Goal: Book appointment/travel/reservation

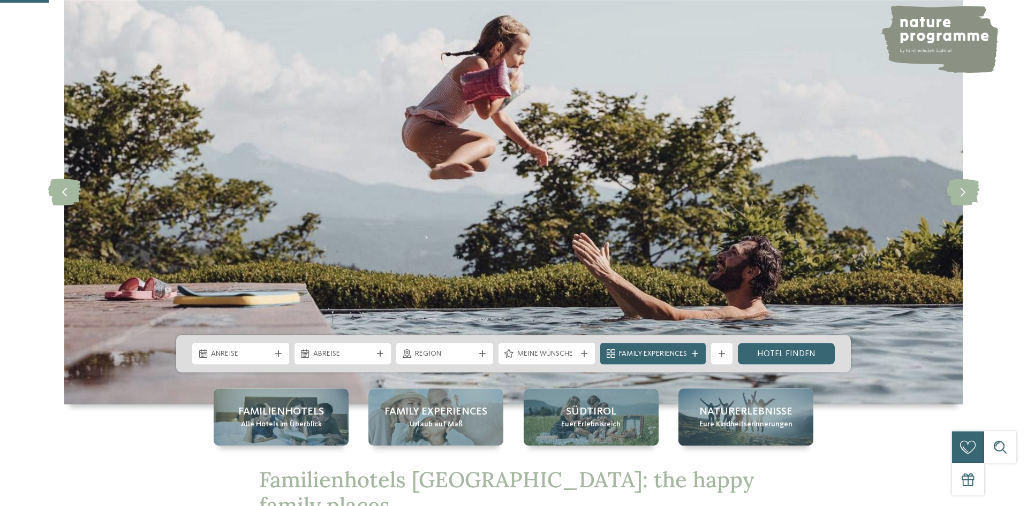
scroll to position [218, 0]
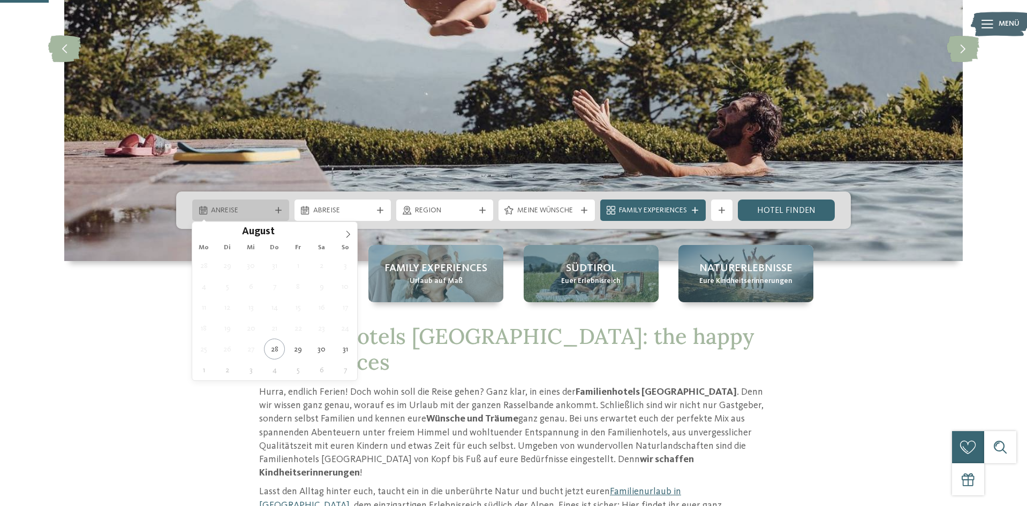
click at [238, 219] on div "Anreise" at bounding box center [240, 210] width 97 height 21
click at [346, 236] on icon at bounding box center [347, 234] width 7 height 7
type div "[DATE]"
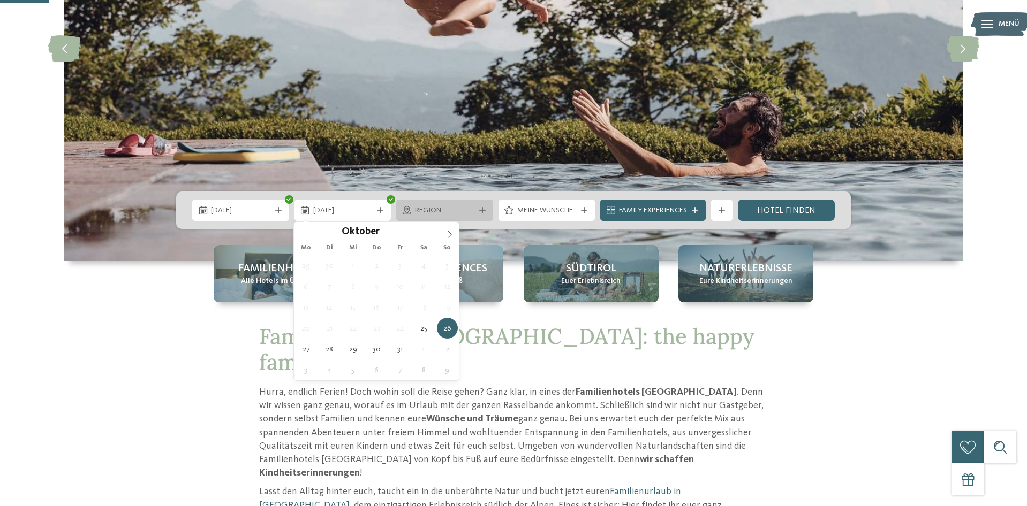
click at [429, 212] on span "Region" at bounding box center [444, 211] width 59 height 11
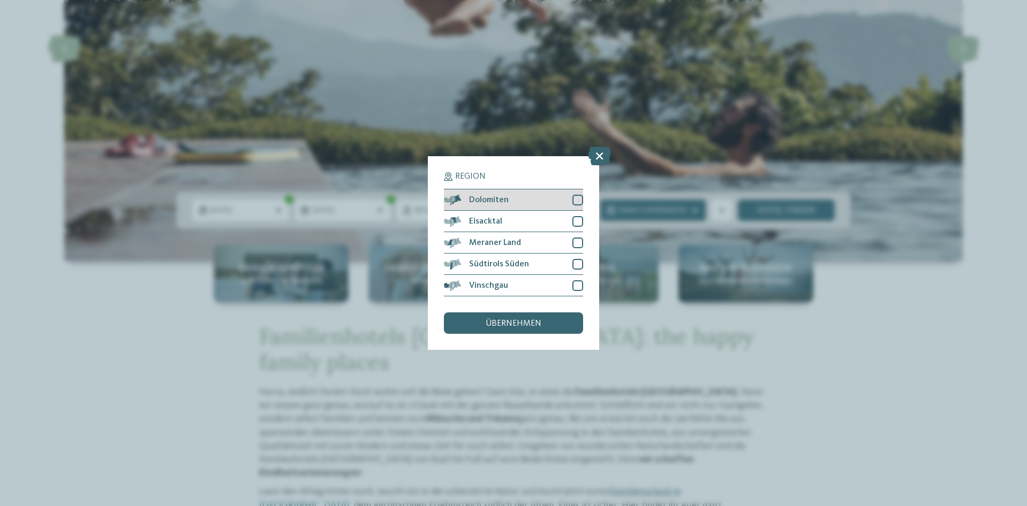
click at [542, 202] on div "Dolomiten" at bounding box center [513, 199] width 139 height 21
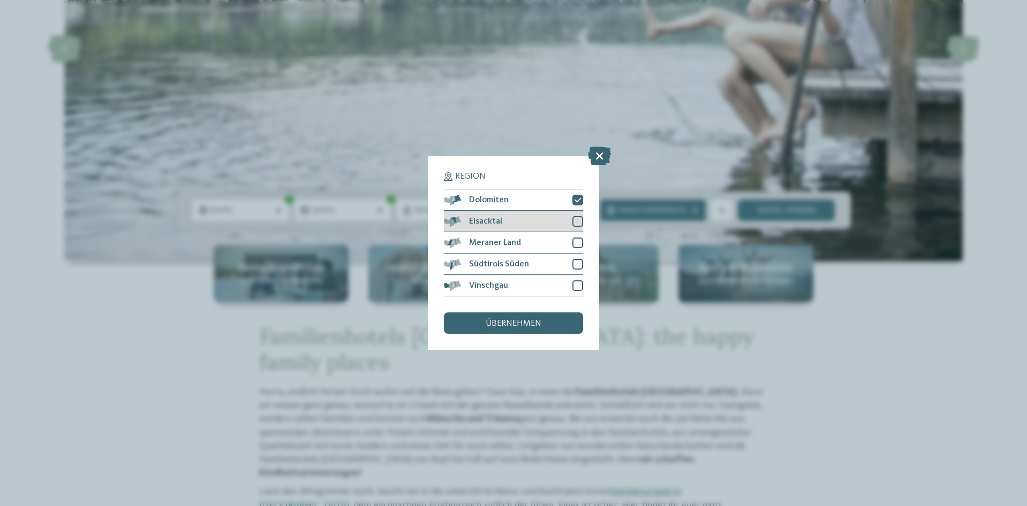
click at [544, 219] on div "Eisacktal" at bounding box center [513, 221] width 139 height 21
click at [548, 245] on div "Meraner Land" at bounding box center [513, 242] width 139 height 21
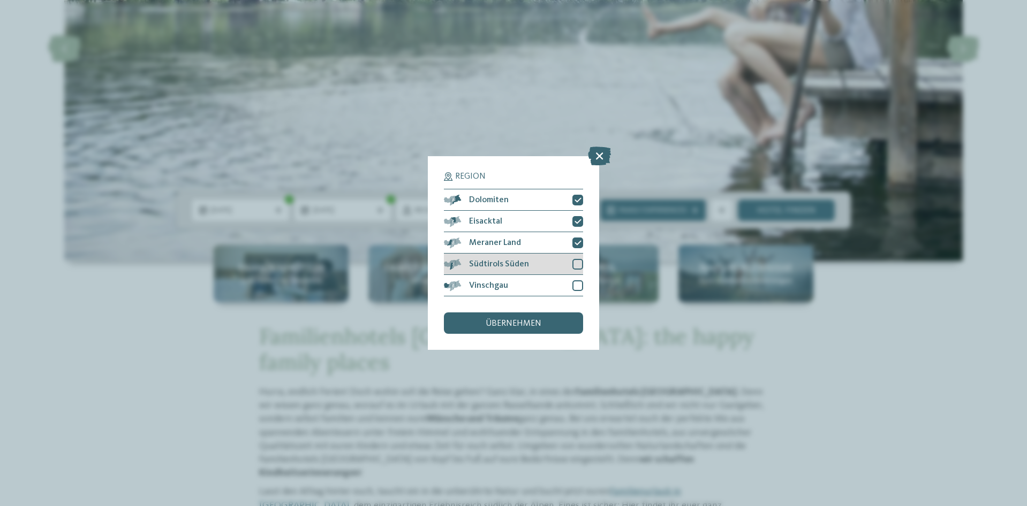
click at [553, 265] on div "Südtirols Süden" at bounding box center [513, 264] width 139 height 21
click at [544, 282] on div "Vinschgau" at bounding box center [513, 285] width 139 height 21
click at [544, 321] on div "übernehmen" at bounding box center [513, 323] width 139 height 21
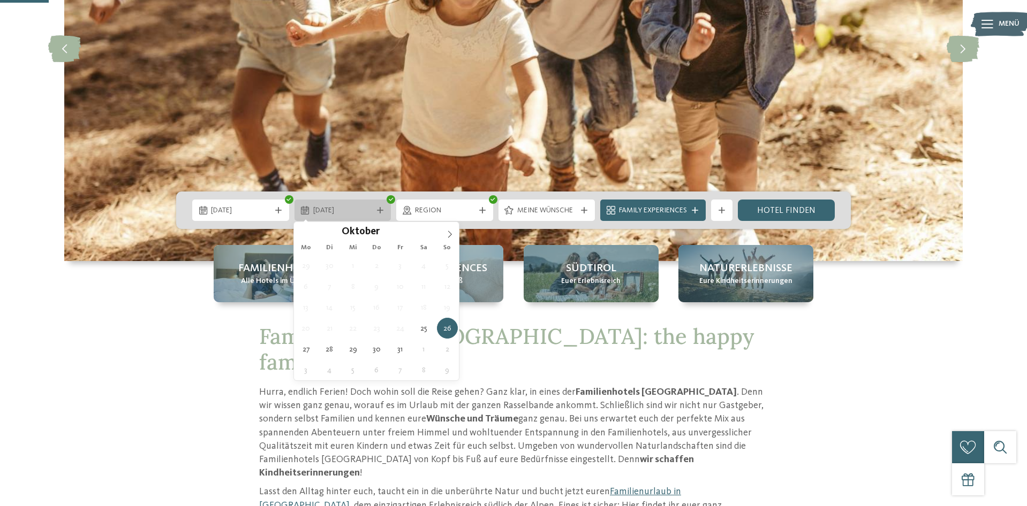
click at [361, 207] on span "26.10.2025" at bounding box center [342, 211] width 59 height 11
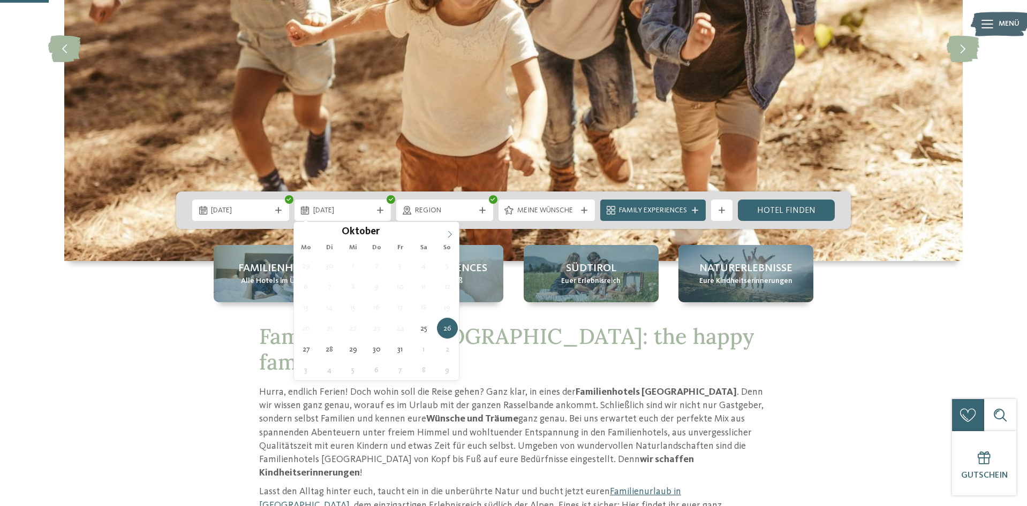
click at [451, 236] on icon at bounding box center [449, 234] width 7 height 7
type div "[DATE]"
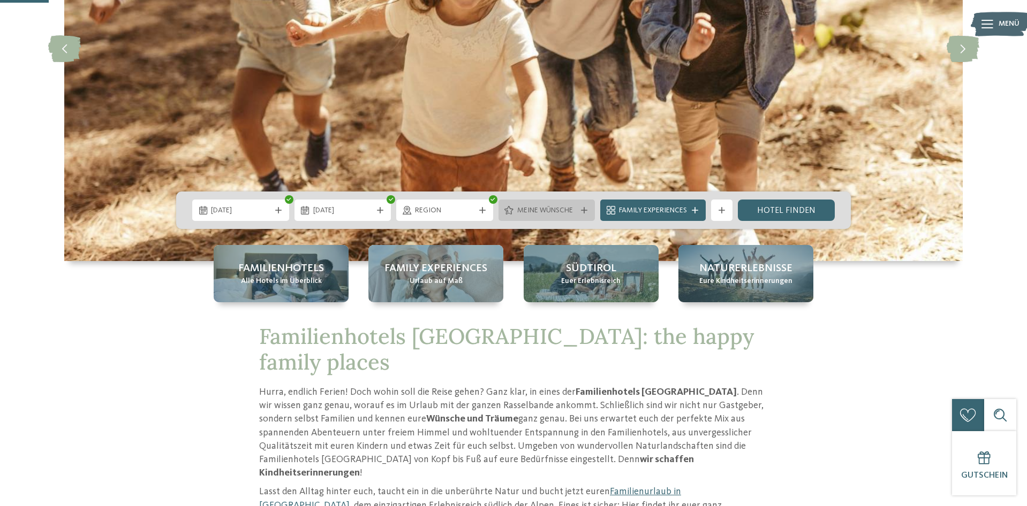
click at [544, 208] on span "Meine Wünsche" at bounding box center [546, 211] width 59 height 11
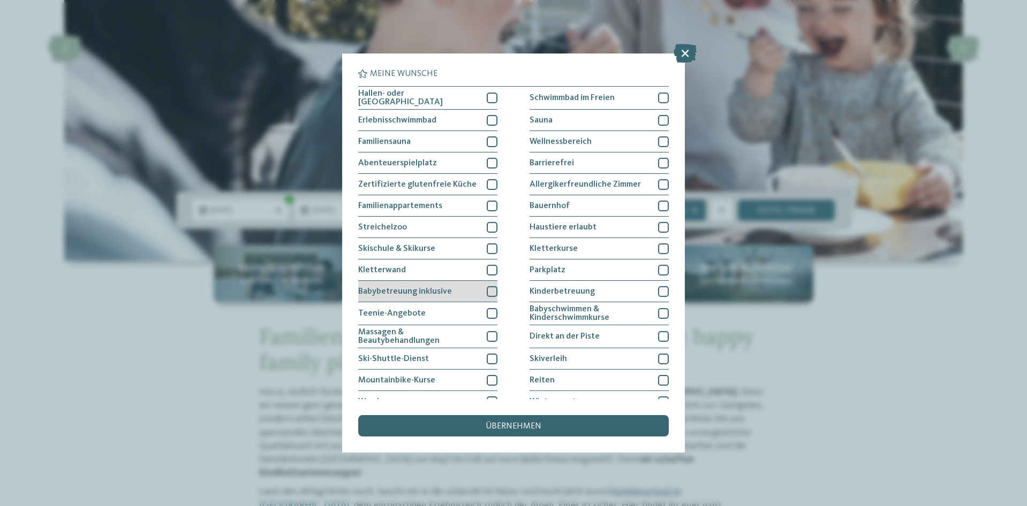
click at [487, 291] on div at bounding box center [492, 291] width 11 height 11
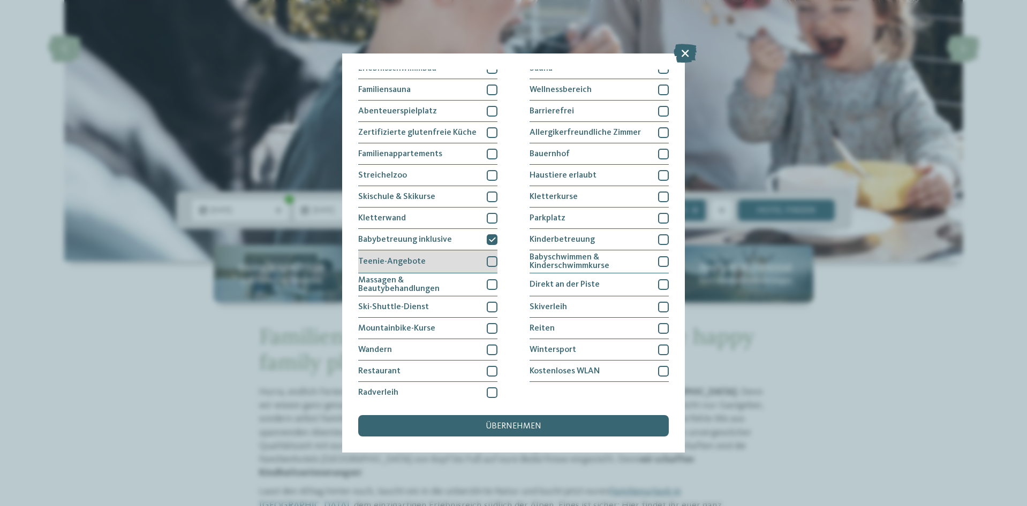
scroll to position [55, 0]
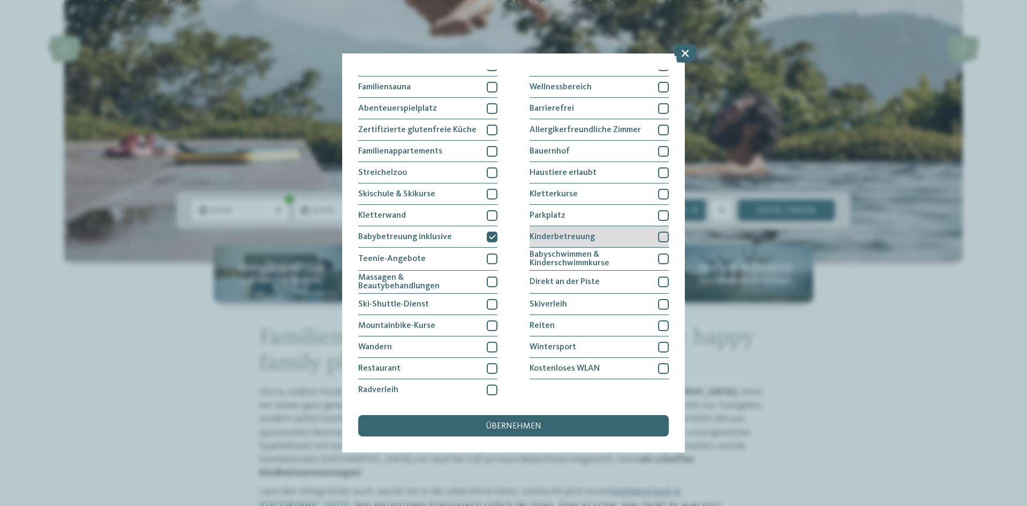
click at [599, 239] on div "Kinderbetreuung" at bounding box center [598, 236] width 139 height 21
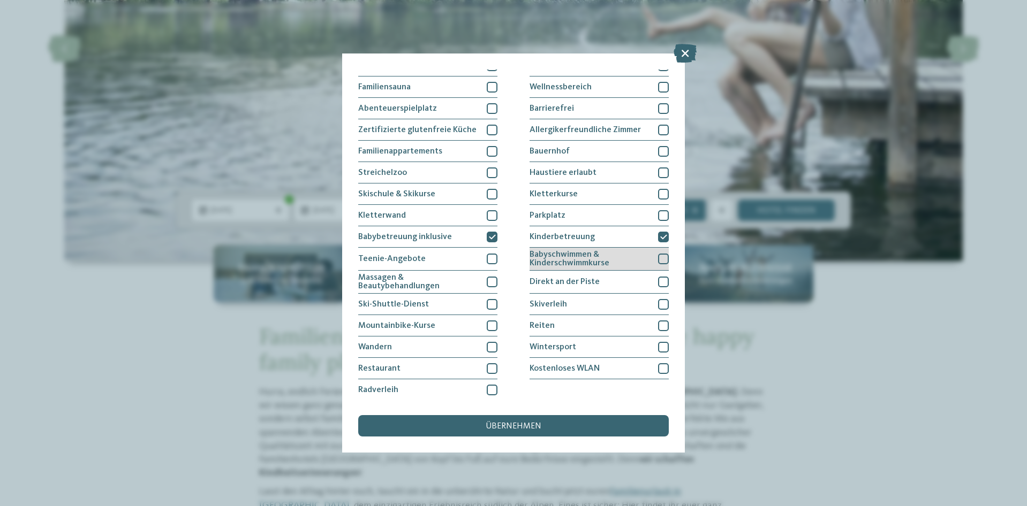
click at [601, 256] on span "Babyschwimmen & Kinderschwimmkurse" at bounding box center [589, 258] width 120 height 17
click at [597, 251] on span "Babyschwimmen & Kinderschwimmkurse" at bounding box center [589, 258] width 120 height 17
click at [602, 145] on div "Bauernhof" at bounding box center [598, 151] width 139 height 21
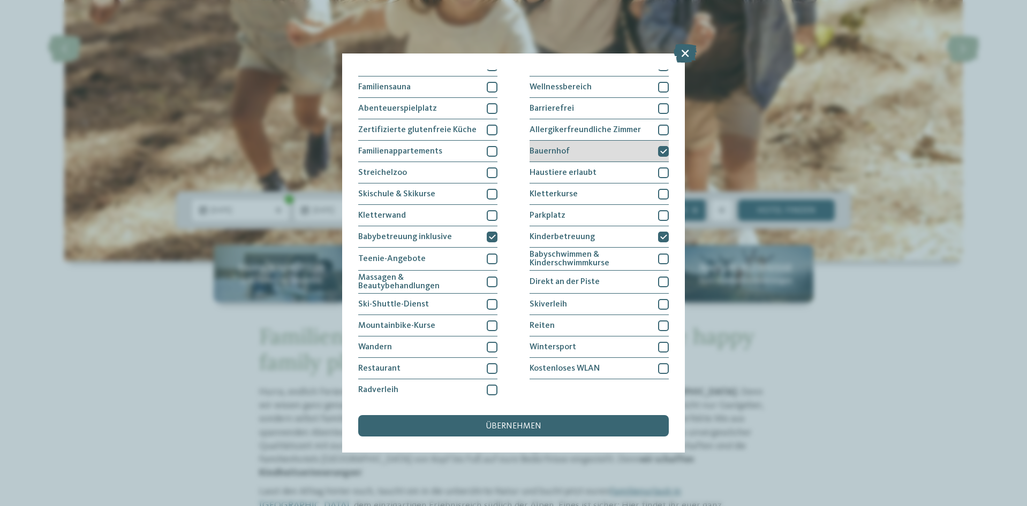
click at [604, 148] on div "Bauernhof" at bounding box center [598, 151] width 139 height 21
click at [559, 428] on div "übernehmen" at bounding box center [513, 425] width 310 height 21
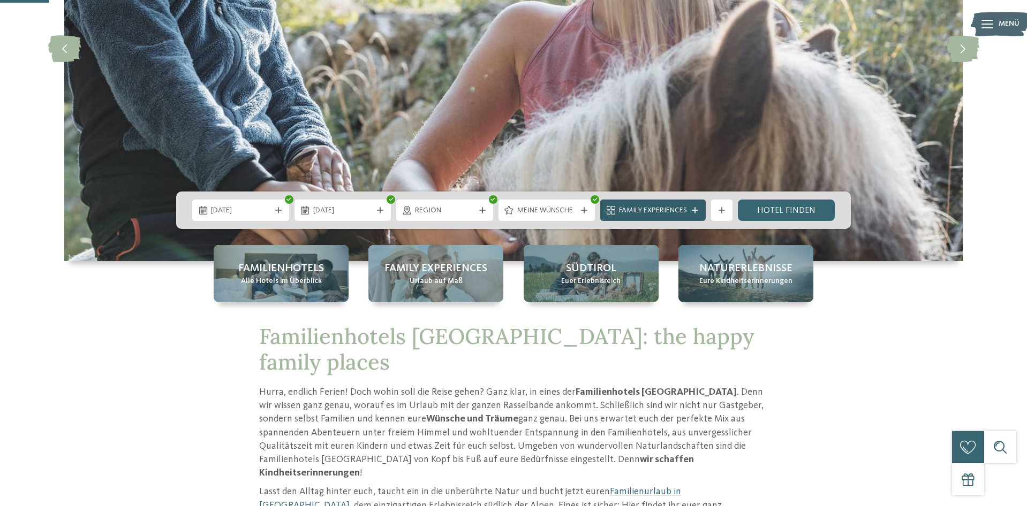
click at [679, 218] on div "Family Experiences" at bounding box center [652, 210] width 105 height 21
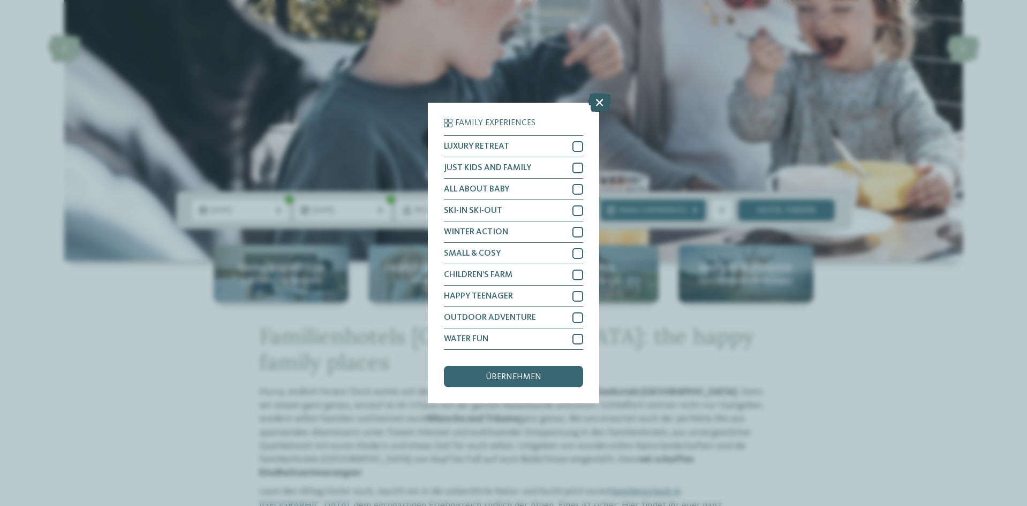
click at [598, 105] on icon at bounding box center [599, 102] width 23 height 19
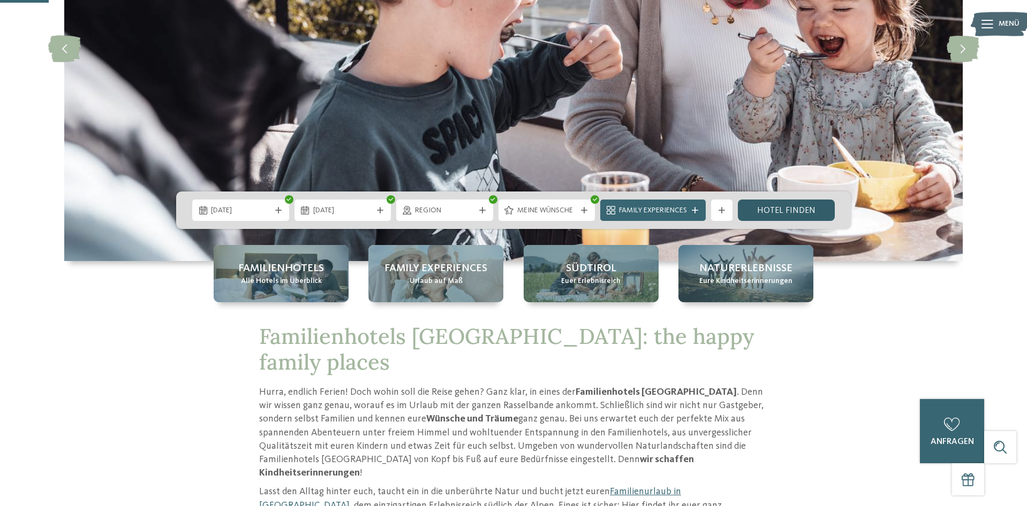
click at [789, 214] on link "Hotel finden" at bounding box center [786, 210] width 97 height 21
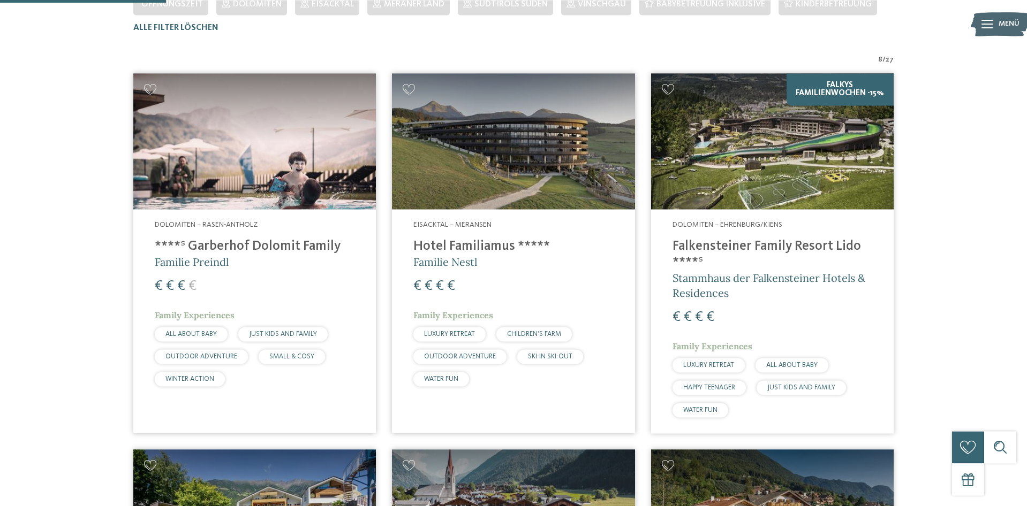
scroll to position [346, 0]
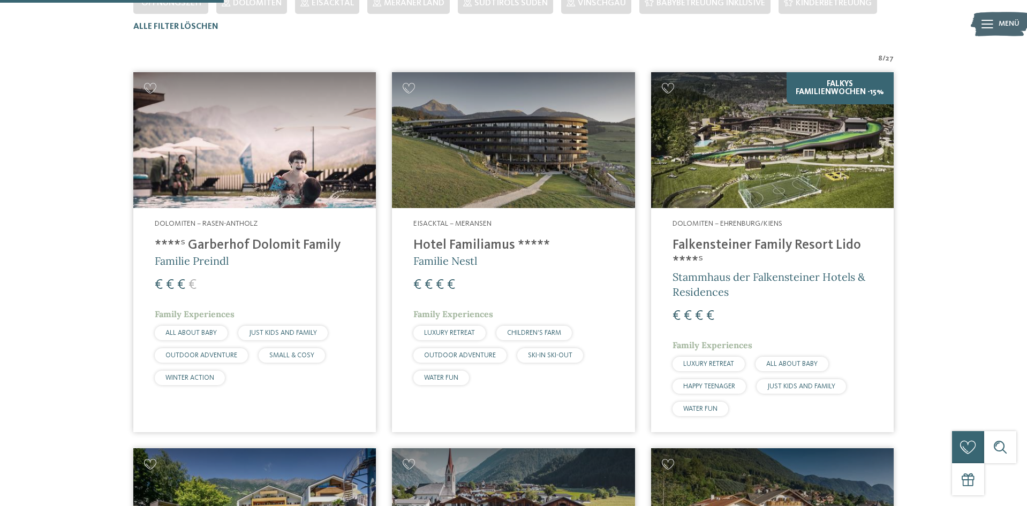
click at [246, 248] on h4 "****ˢ Garberhof Dolomit Family" at bounding box center [255, 246] width 200 height 16
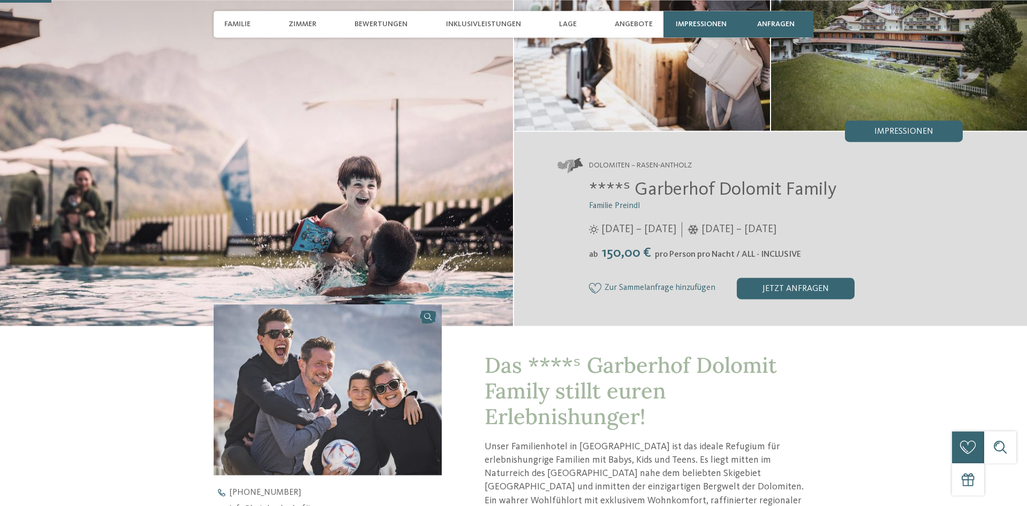
scroll to position [218, 0]
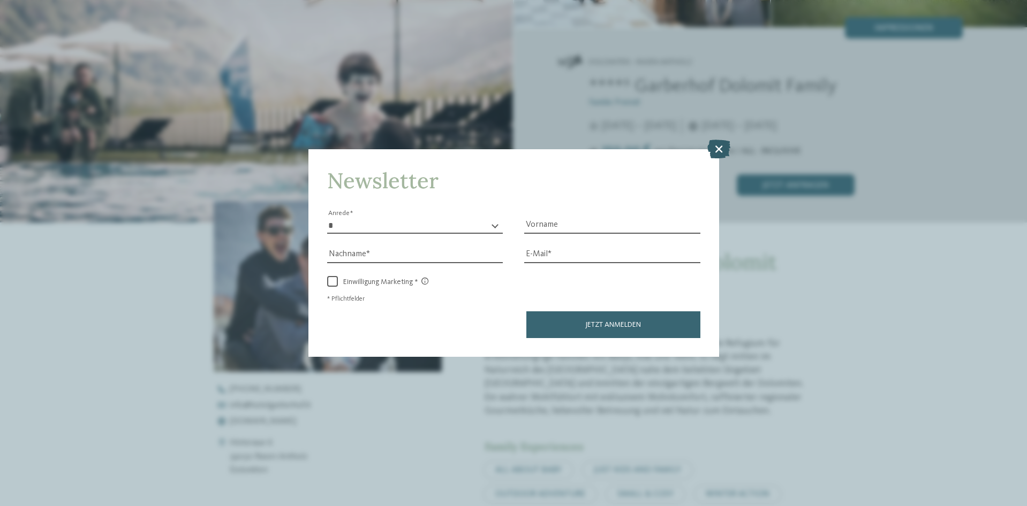
click at [716, 150] on icon at bounding box center [718, 148] width 23 height 19
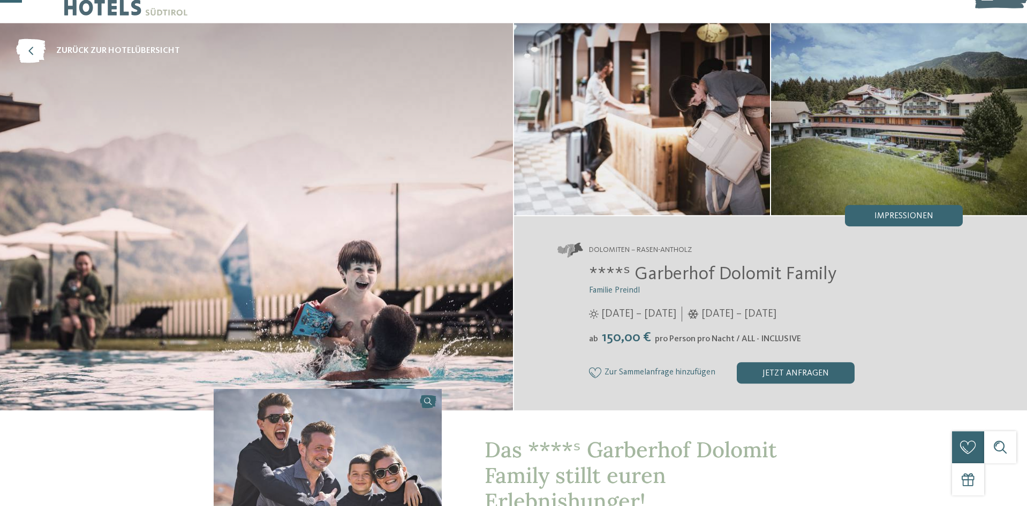
scroll to position [0, 0]
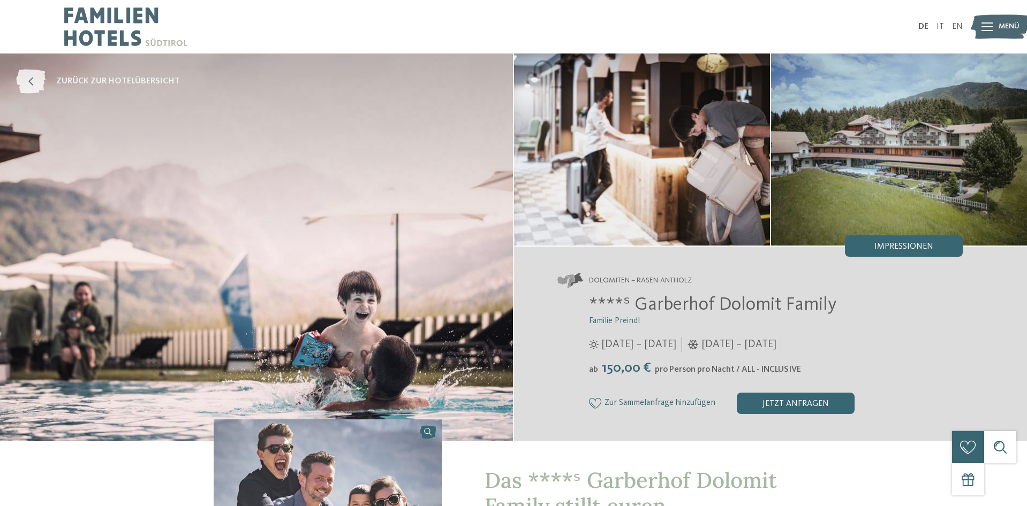
click at [39, 74] on icon at bounding box center [30, 82] width 29 height 24
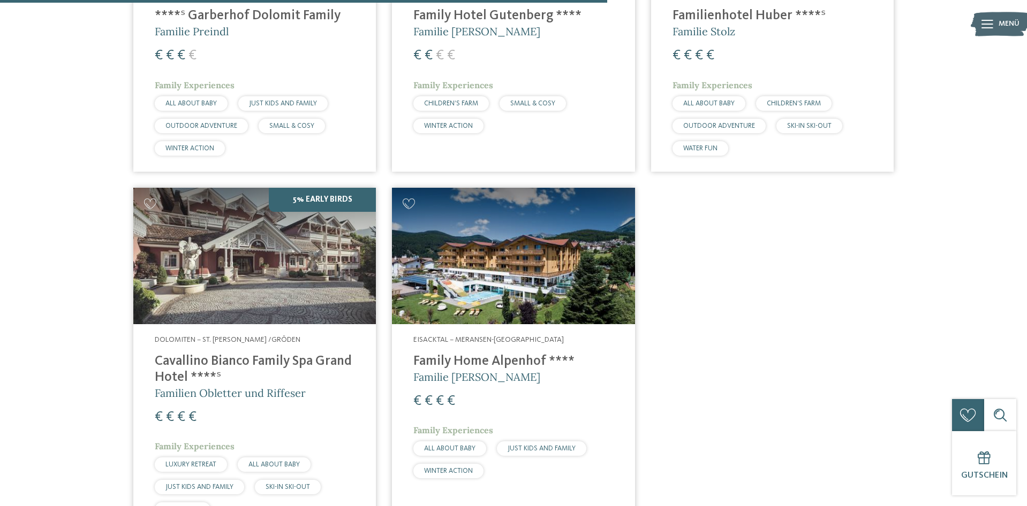
scroll to position [1061, 0]
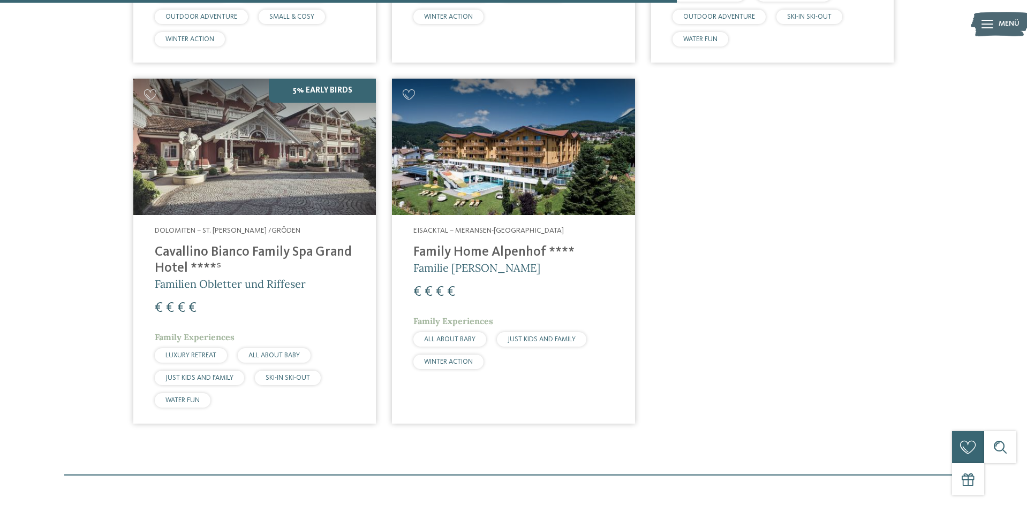
click at [455, 197] on img at bounding box center [513, 147] width 242 height 136
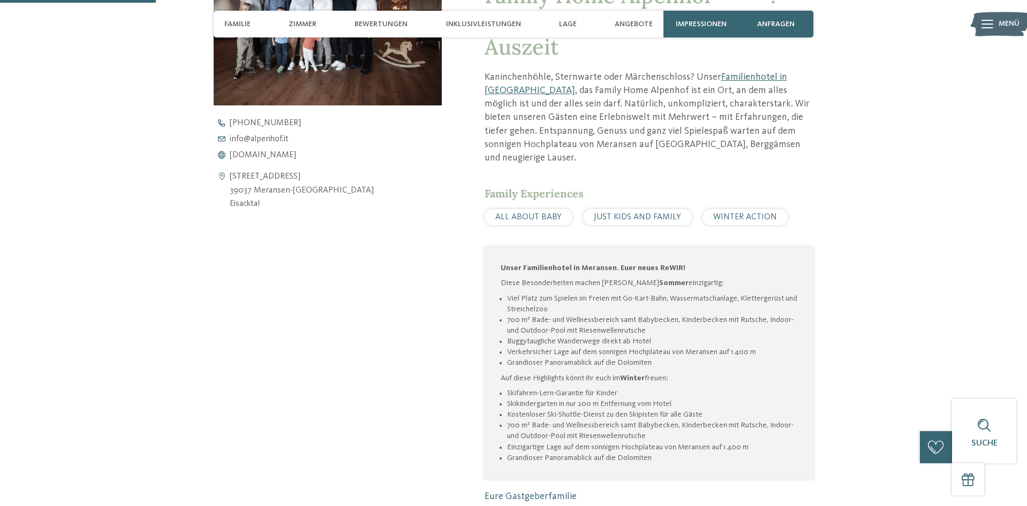
scroll to position [437, 0]
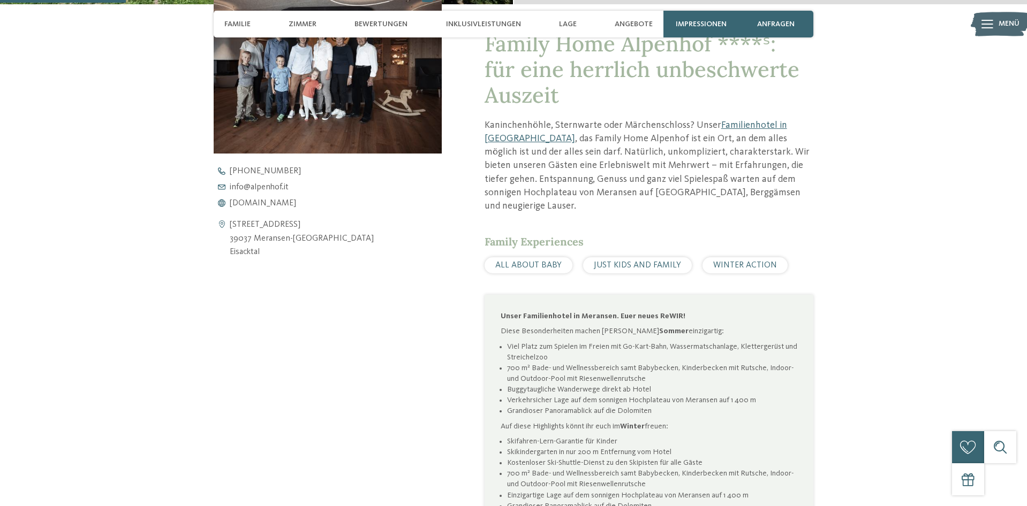
click at [986, 25] on icon at bounding box center [987, 24] width 12 height 9
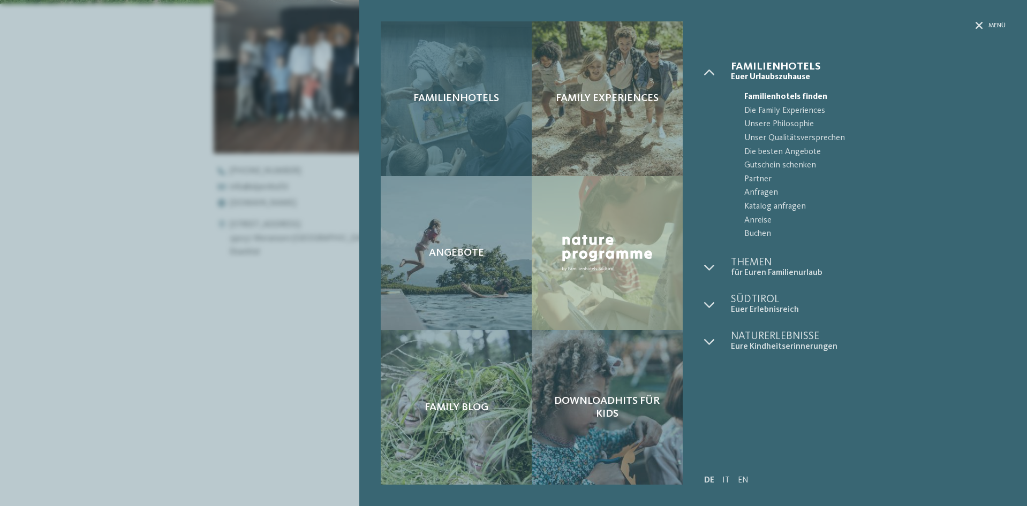
click at [489, 132] on div "Familienhotels" at bounding box center [456, 98] width 151 height 155
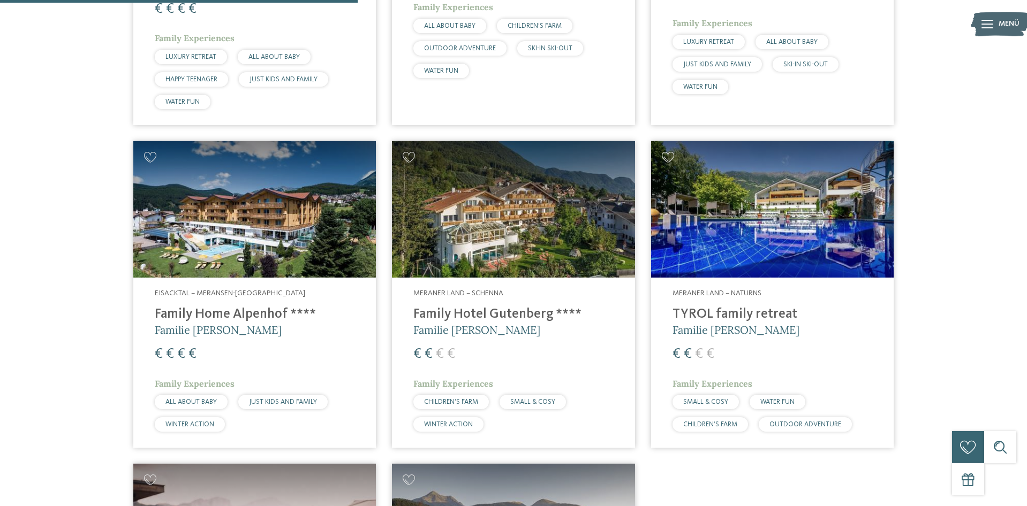
scroll to position [655, 0]
